Goal: Use online tool/utility: Use online tool/utility

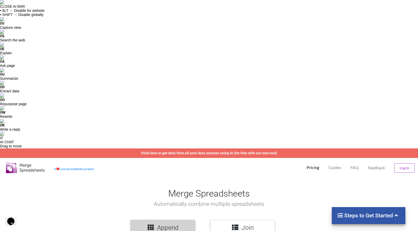
type input "C:\fakepath\[PERSON_NAME]-Apr05_2024-791264302-Usage.xls"
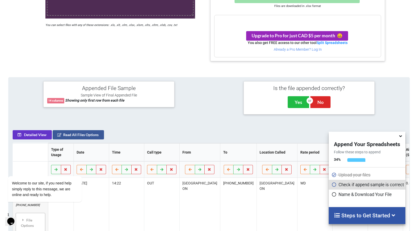
scroll to position [259, 0]
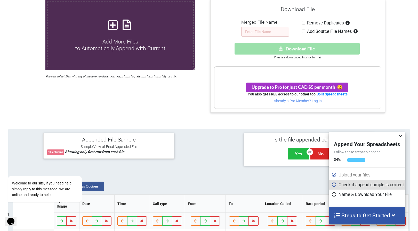
scroll to position [310, 0]
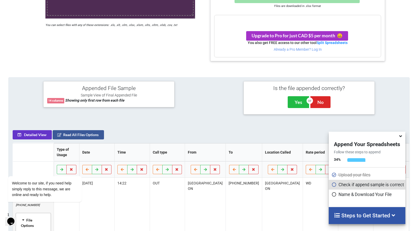
click at [24, 218] on icon at bounding box center [23, 220] width 4 height 5
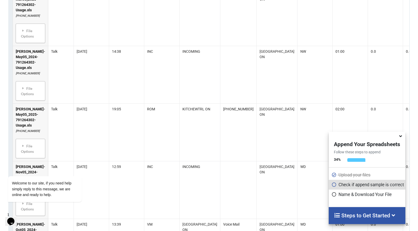
scroll to position [1264, 0]
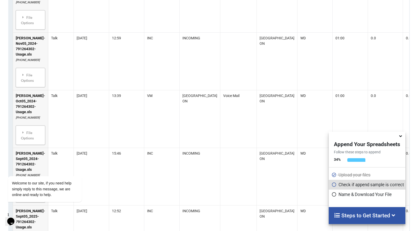
click at [348, 217] on h4 "Steps to Get Started" at bounding box center [367, 216] width 66 height 7
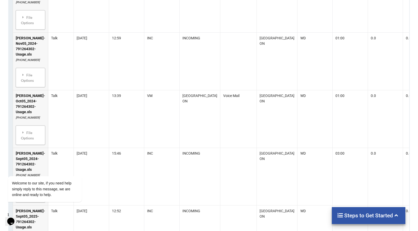
click at [348, 217] on h4 "Steps to Get Started" at bounding box center [368, 216] width 63 height 7
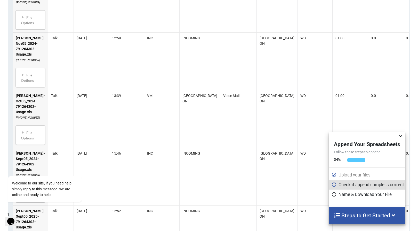
click at [331, 186] on icon at bounding box center [333, 184] width 5 height 4
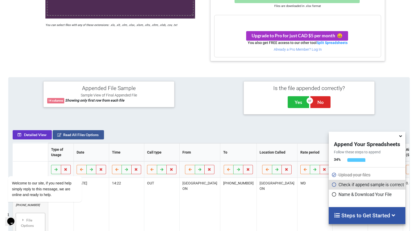
scroll to position [233, 0]
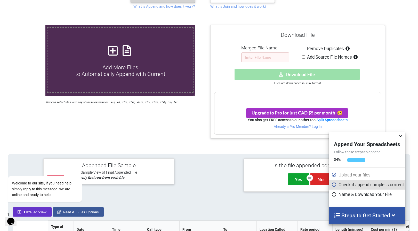
click at [295, 174] on button "Yes" at bounding box center [297, 180] width 21 height 12
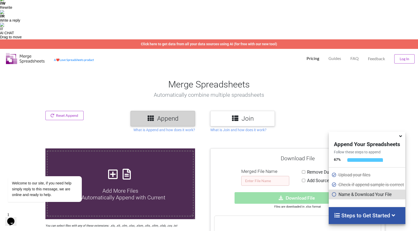
click at [250, 176] on input "text" at bounding box center [265, 181] width 48 height 10
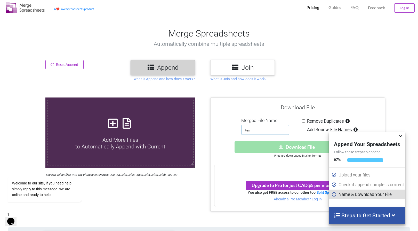
type input "test"
